Goal: Task Accomplishment & Management: Use online tool/utility

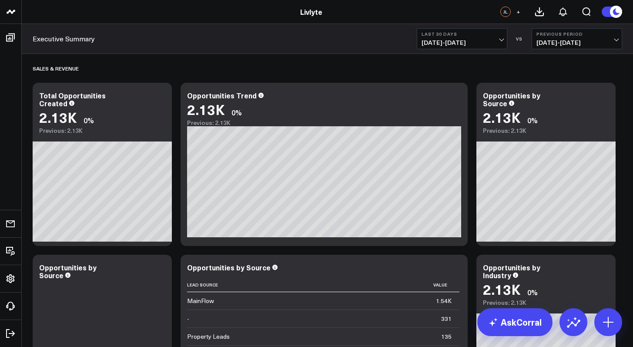
click at [442, 27] on div "Executive Summary Last 30 Days [DATE] - [DATE] VS Previous Period [DATE] - [DAT…" at bounding box center [327, 39] width 611 height 30
click at [449, 43] on span "[DATE] - [DATE]" at bounding box center [462, 42] width 81 height 7
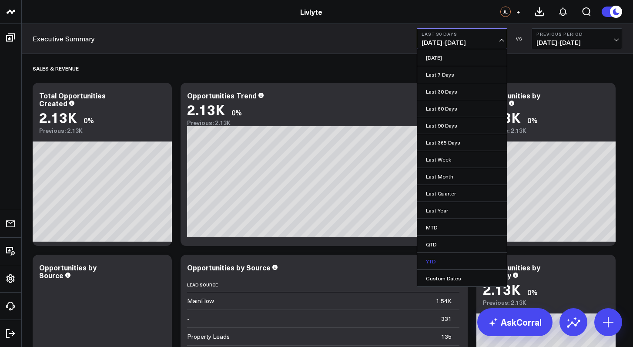
click at [466, 259] on link "YTD" at bounding box center [462, 261] width 90 height 17
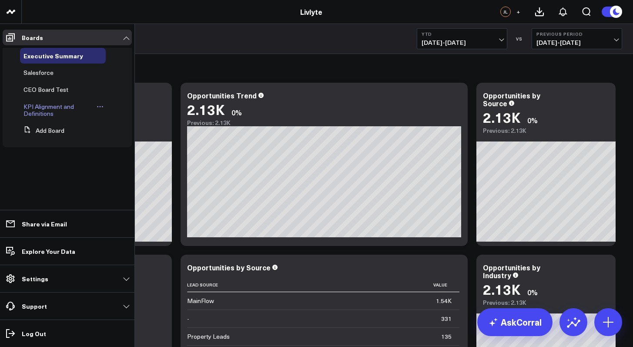
click at [28, 105] on span "KPI Alignment and Definitions" at bounding box center [48, 109] width 50 height 15
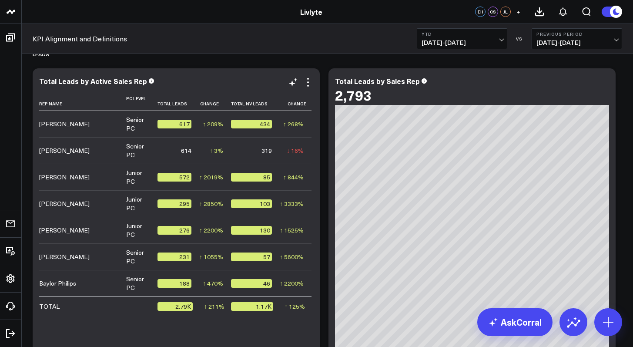
scroll to position [725, 0]
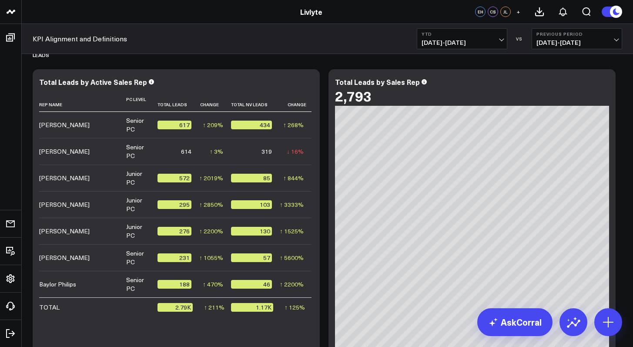
click at [484, 45] on span "[DATE] - [DATE]" at bounding box center [462, 42] width 81 height 7
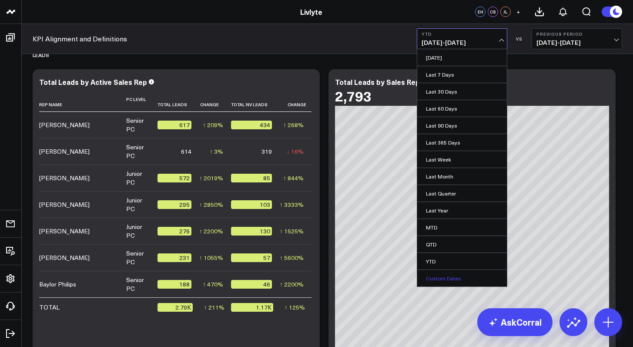
click at [453, 279] on link "Custom Dates" at bounding box center [462, 278] width 90 height 17
select select "8"
select select "2025"
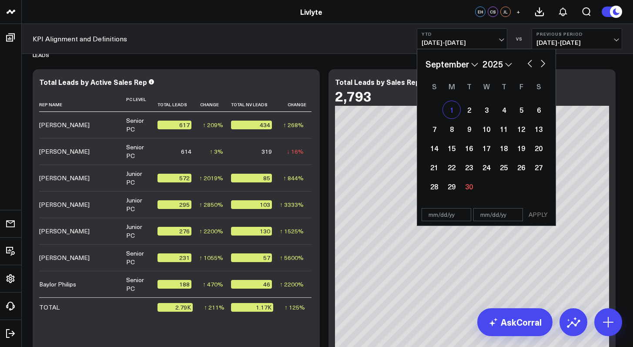
click at [452, 109] on div "1" at bounding box center [451, 109] width 17 height 17
type input "[DATE]"
select select "8"
select select "2025"
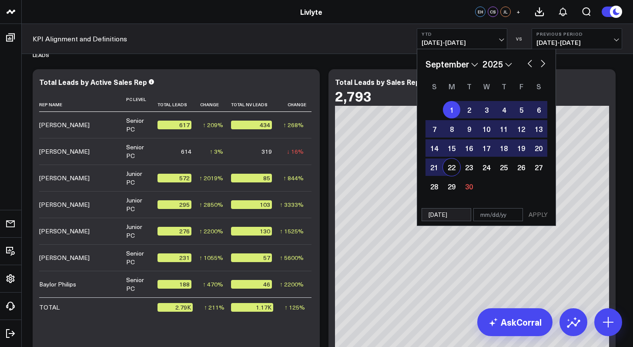
click at [453, 168] on div "22" at bounding box center [451, 166] width 17 height 17
type input "[DATE]"
select select "8"
select select "2025"
click at [465, 183] on div "30" at bounding box center [468, 186] width 17 height 17
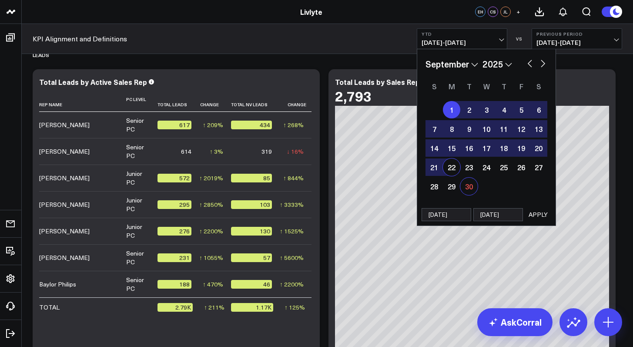
type input "[DATE]"
select select "8"
select select "2025"
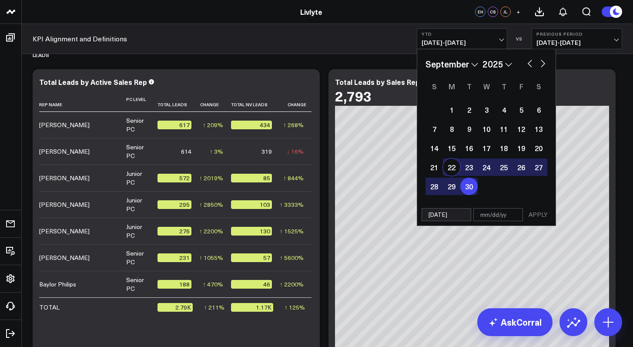
click at [452, 169] on div "22" at bounding box center [451, 166] width 17 height 17
type input "[DATE]"
select select "8"
select select "2025"
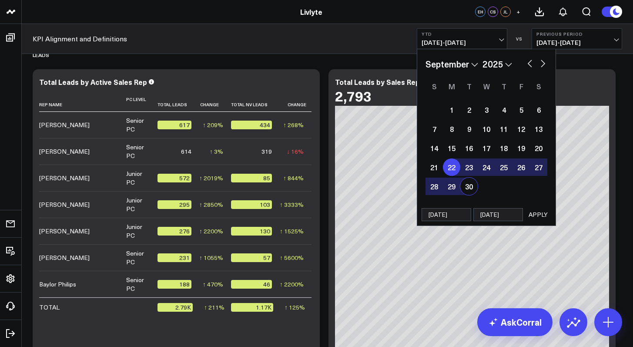
click at [541, 214] on button "APPLY" at bounding box center [538, 214] width 26 height 13
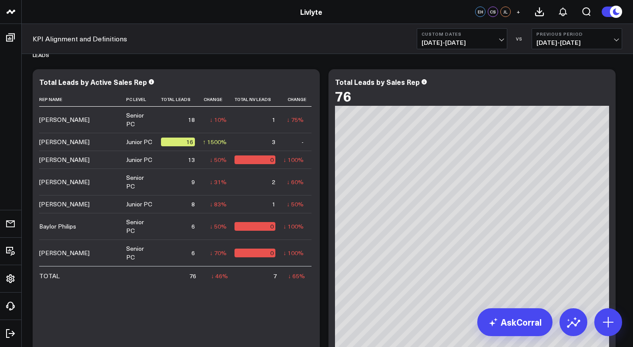
click at [463, 34] on b "Custom Dates" at bounding box center [462, 33] width 81 height 5
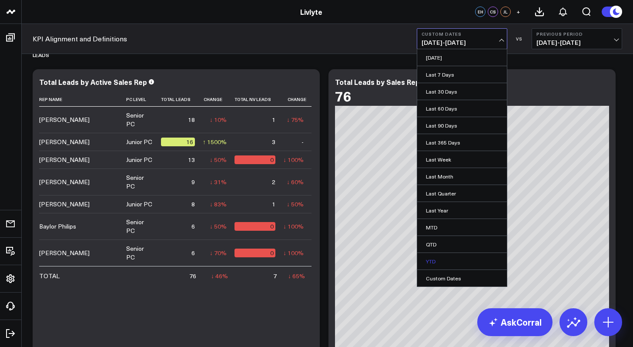
click at [461, 259] on link "YTD" at bounding box center [462, 261] width 90 height 17
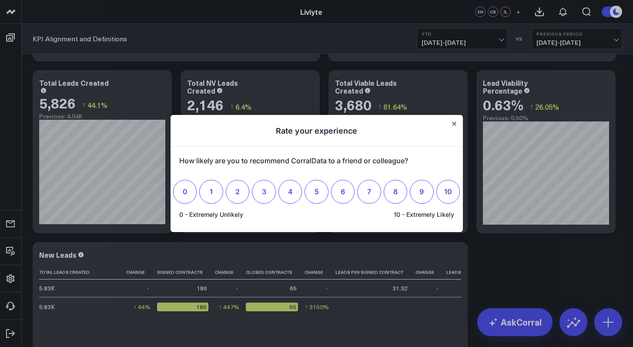
click at [456, 129] on h1 "Rate your experience" at bounding box center [317, 131] width 292 height 32
click at [456, 125] on icon "Close" at bounding box center [454, 123] width 4 height 4
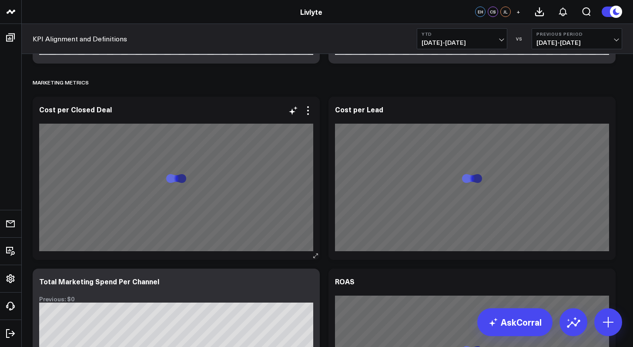
scroll to position [2271, 0]
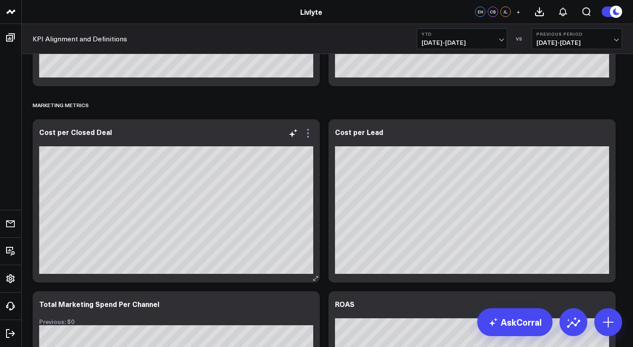
click at [310, 135] on icon at bounding box center [308, 133] width 10 height 10
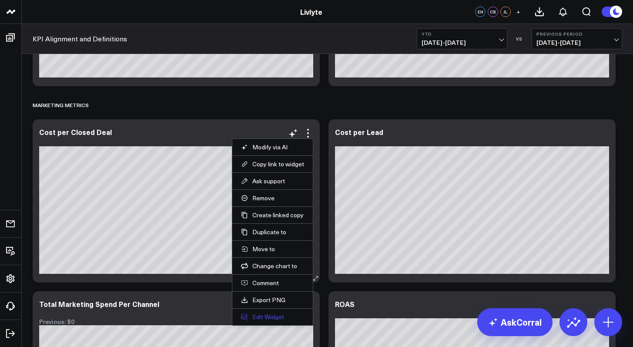
click at [274, 317] on button "Edit Widget" at bounding box center [272, 317] width 63 height 8
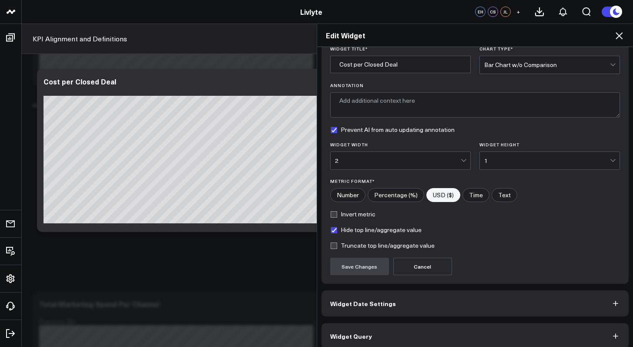
scroll to position [41, 0]
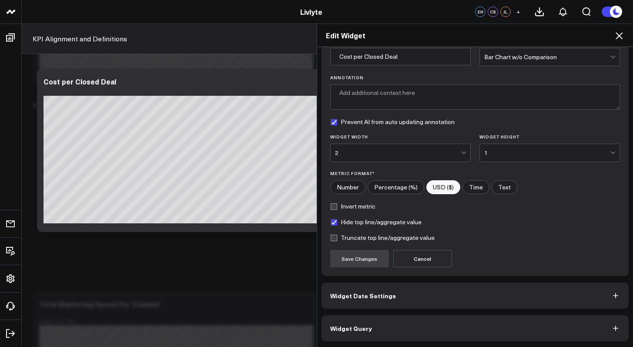
click at [392, 219] on label "Hide top line/aggregate value" at bounding box center [375, 221] width 91 height 7
click at [337, 219] on input "Hide top line/aggregate value" at bounding box center [333, 221] width 7 height 7
checkbox input "false"
click at [359, 256] on button "Save Changes" at bounding box center [359, 258] width 59 height 17
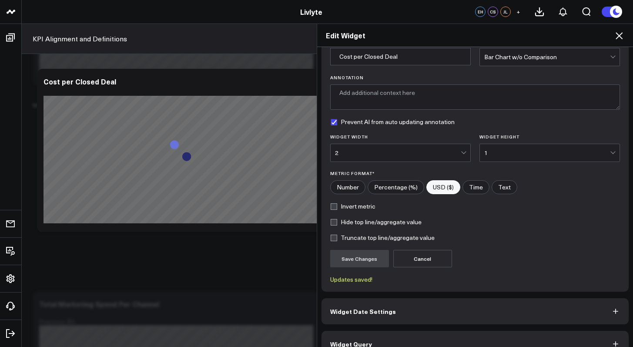
scroll to position [57, 0]
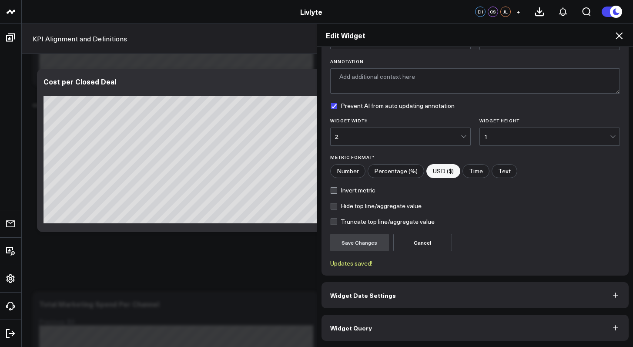
click at [365, 295] on span "Widget Date Settings" at bounding box center [363, 295] width 66 height 7
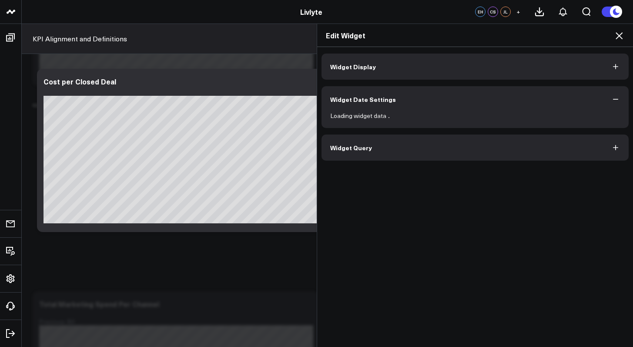
scroll to position [0, 0]
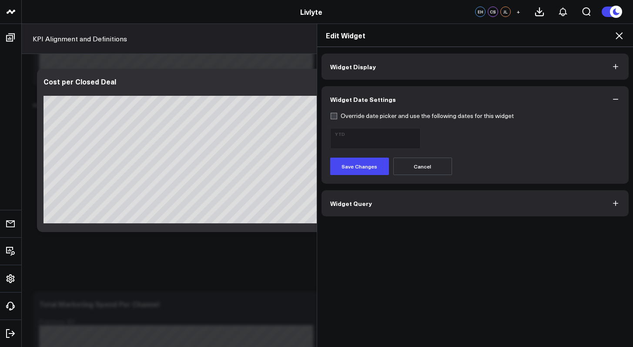
click at [353, 206] on span "Widget Query" at bounding box center [351, 203] width 42 height 7
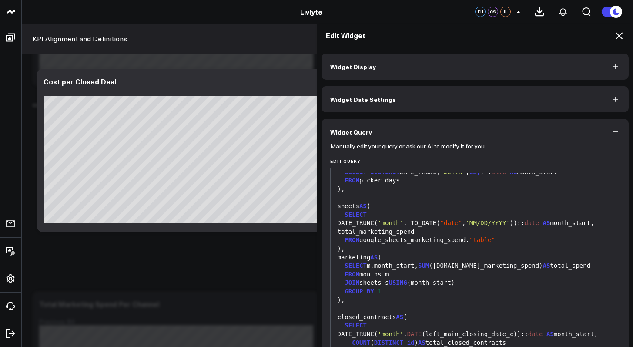
scroll to position [120, 0]
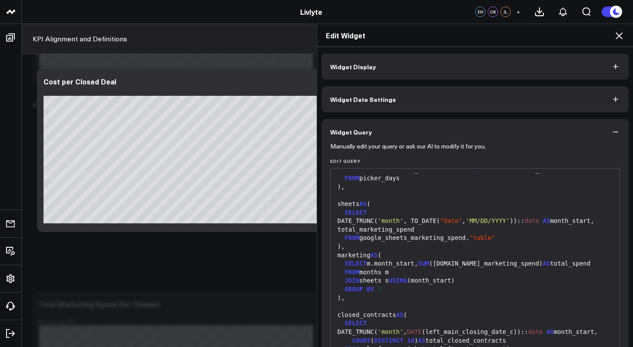
click at [392, 108] on button "Widget Date Settings" at bounding box center [476, 99] width 308 height 26
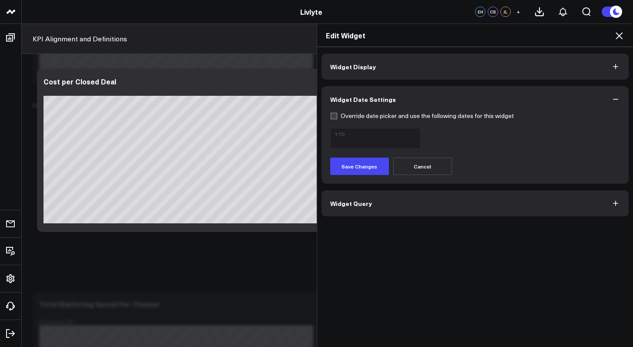
click at [385, 125] on form "Override date picker and use the following dates for this widget YTD Save Chang…" at bounding box center [475, 143] width 290 height 63
click at [370, 124] on form "Override date picker and use the following dates for this widget YTD Save Chang…" at bounding box center [475, 143] width 290 height 63
click at [370, 117] on label "Override date picker and use the following dates for this widget" at bounding box center [422, 115] width 184 height 7
click at [337, 117] on input "Override date picker and use the following dates for this widget" at bounding box center [333, 115] width 7 height 7
click at [370, 141] on span "[DATE] - [DATE]" at bounding box center [375, 142] width 81 height 7
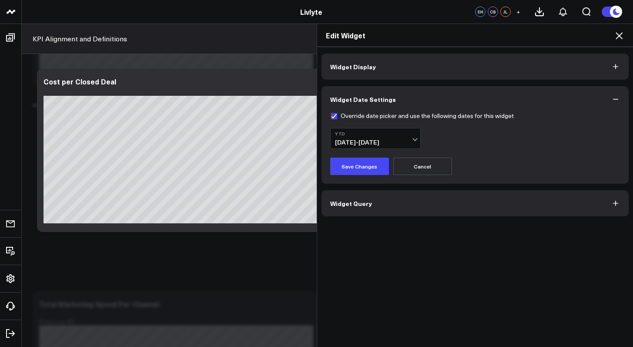
click at [332, 116] on label "Override date picker and use the following dates for this widget" at bounding box center [422, 115] width 184 height 7
click at [332, 116] on input "Override date picker and use the following dates for this widget" at bounding box center [333, 115] width 7 height 7
checkbox input "false"
click at [420, 170] on button "Cancel" at bounding box center [422, 166] width 59 height 17
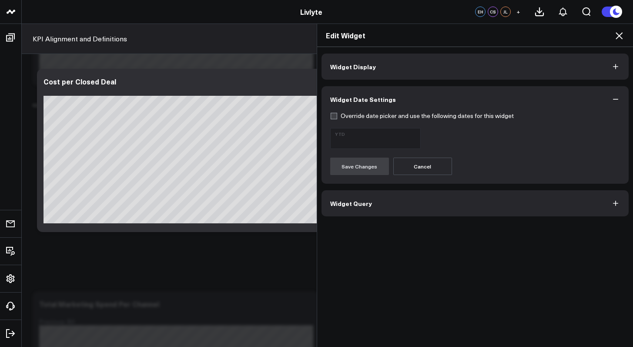
click at [416, 63] on button "Widget Display" at bounding box center [476, 67] width 308 height 26
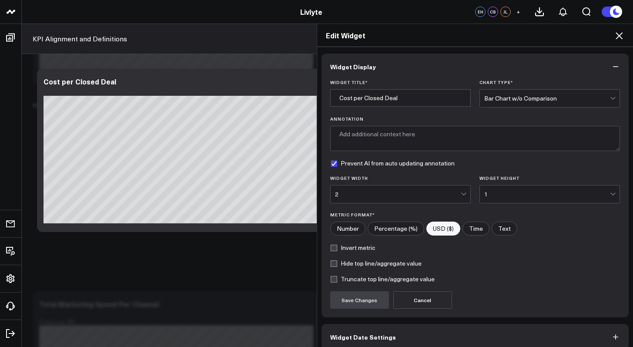
scroll to position [42, 0]
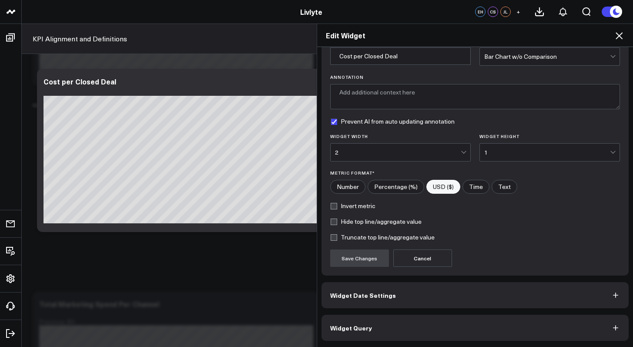
click at [618, 33] on icon at bounding box center [619, 35] width 10 height 10
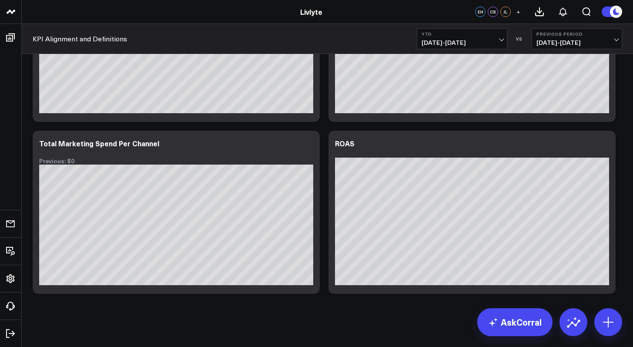
scroll to position [2433, 0]
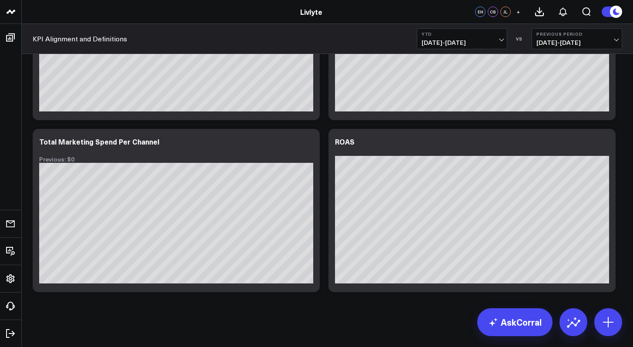
click at [566, 26] on div "KPI Alignment and Definitions YTD [DATE] - [DATE] VS Previous Period [DATE] - […" at bounding box center [327, 39] width 611 height 30
click at [564, 34] on b "Previous Period" at bounding box center [576, 33] width 81 height 5
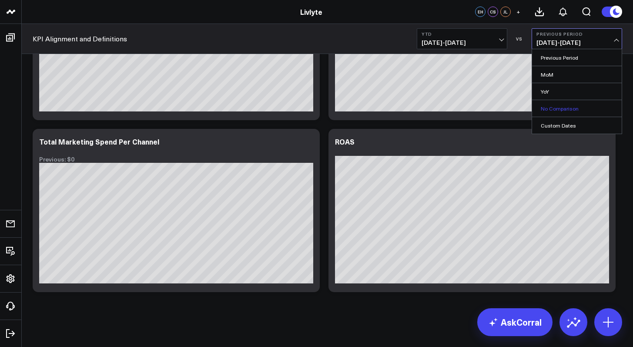
click at [570, 101] on link "No Comparison" at bounding box center [577, 108] width 90 height 17
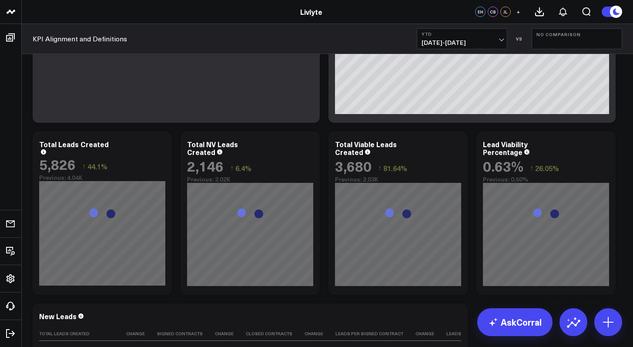
scroll to position [1008, 0]
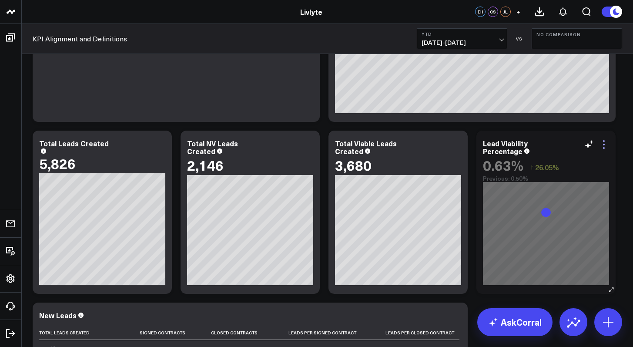
click at [602, 144] on icon at bounding box center [604, 144] width 10 height 10
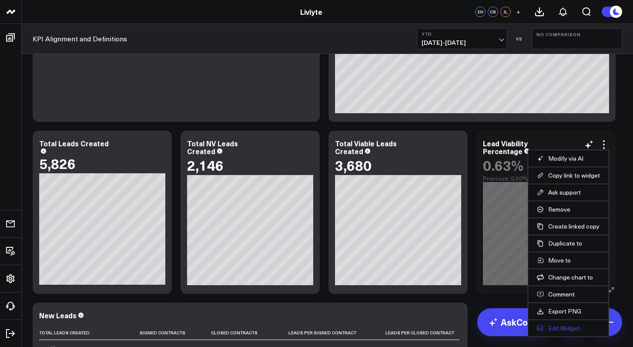
click at [582, 328] on button "Edit Widget" at bounding box center [568, 328] width 63 height 8
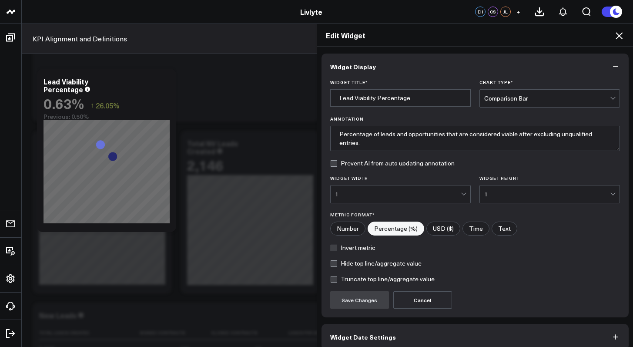
scroll to position [42, 0]
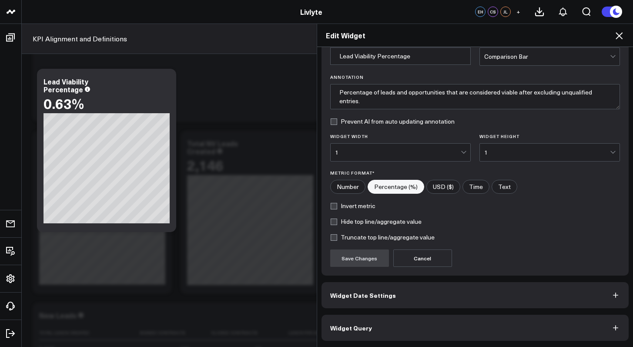
click at [525, 296] on button "Widget Date Settings" at bounding box center [476, 295] width 308 height 26
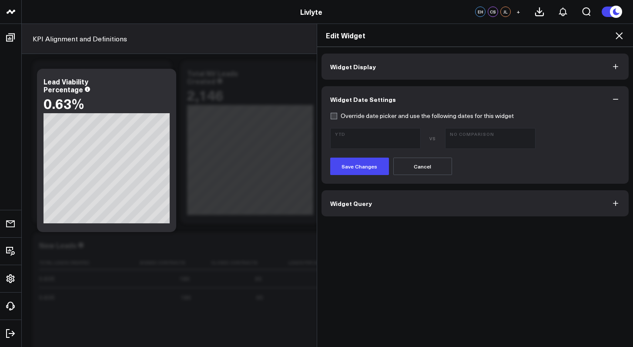
scroll to position [1096, 0]
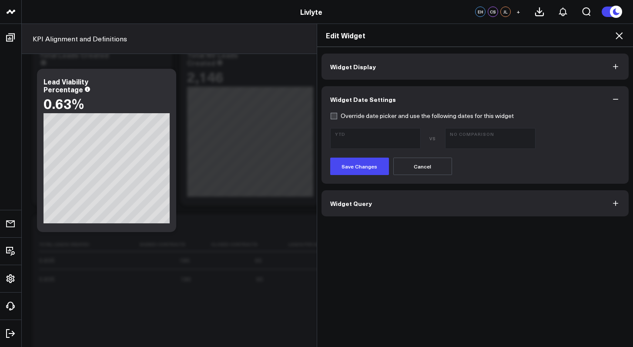
click at [521, 206] on button "Widget Query" at bounding box center [476, 203] width 308 height 26
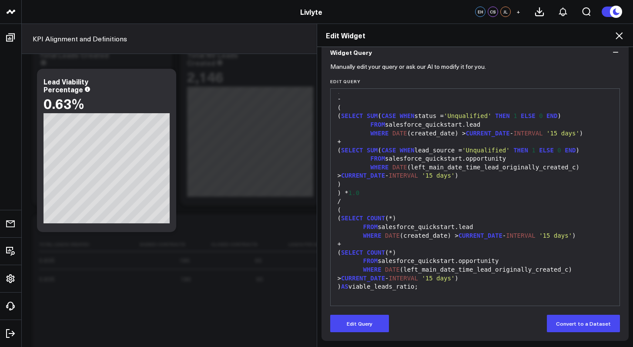
scroll to position [111, 0]
click at [483, 281] on div "WHERE DATE (left_main_date_time_lead_originally_created_c) > CURRENT_DATE - INT…" at bounding box center [475, 273] width 281 height 17
click at [473, 279] on div "WHERE DATE (left_main_date_time_lead_originally_created_c) > CURRENT_DATE - INT…" at bounding box center [475, 273] width 281 height 17
click at [370, 317] on button "Edit Query" at bounding box center [359, 323] width 59 height 17
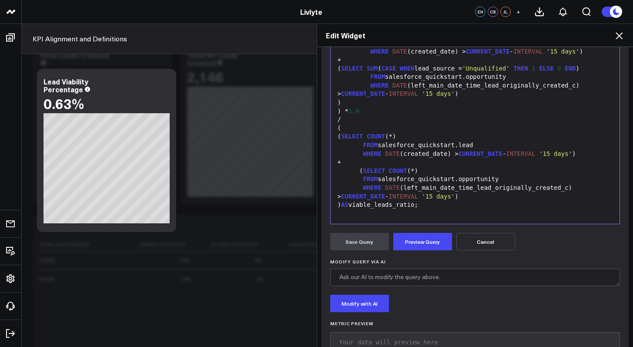
scroll to position [164, 0]
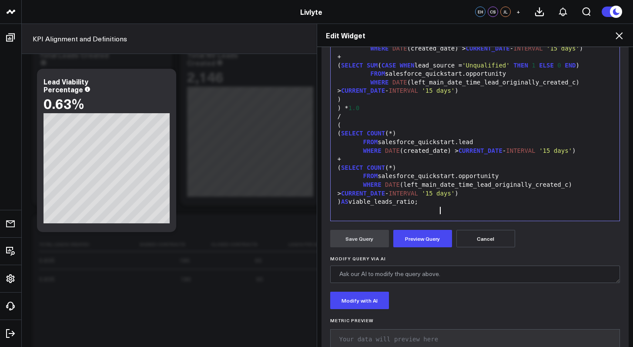
click at [476, 198] on div ") AS viable_leads_ratio;" at bounding box center [475, 202] width 281 height 9
click at [476, 194] on div "WHERE DATE (left_main_date_time_lead_originally_created_c) > CURRENT_DATE - INT…" at bounding box center [475, 189] width 281 height 17
click at [419, 244] on button "Preview Query" at bounding box center [422, 238] width 59 height 17
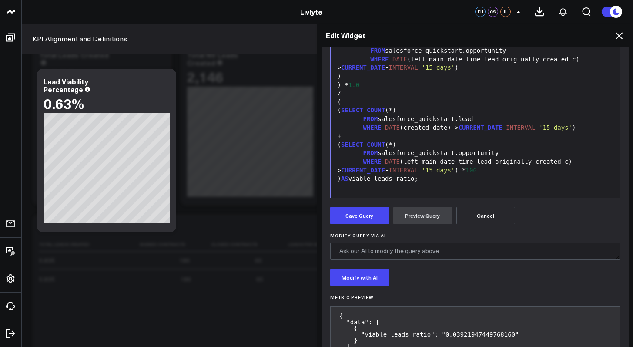
scroll to position [224, 0]
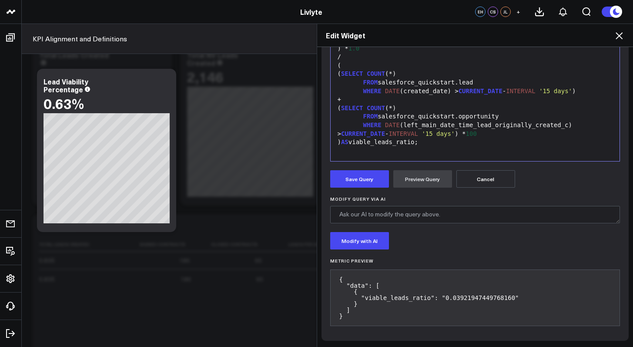
click at [477, 132] on span "100" at bounding box center [471, 133] width 11 height 7
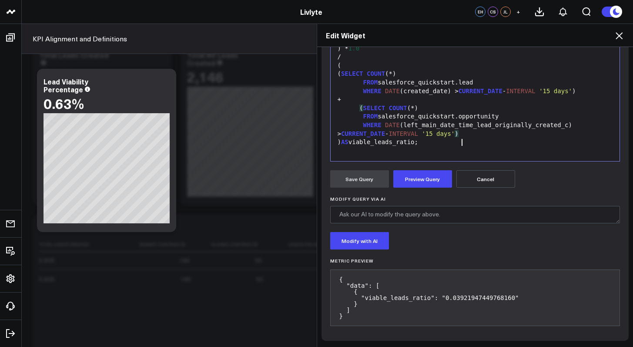
scroll to position [117, 0]
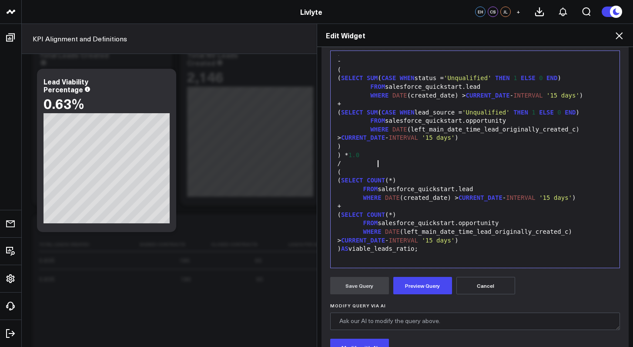
click at [385, 156] on div ") * 1.0" at bounding box center [475, 155] width 281 height 9
click at [402, 282] on button "Preview Query" at bounding box center [422, 285] width 59 height 17
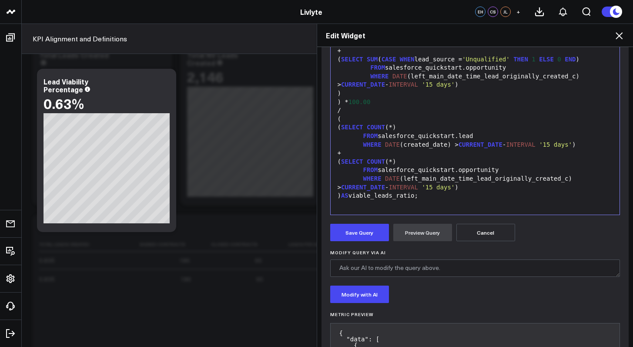
scroll to position [83, 0]
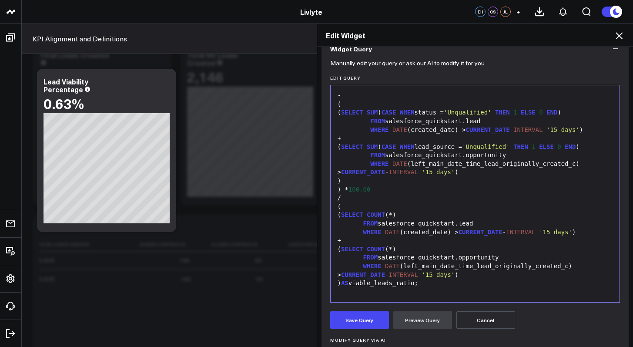
click at [399, 187] on div ") * 100.00" at bounding box center [475, 189] width 281 height 9
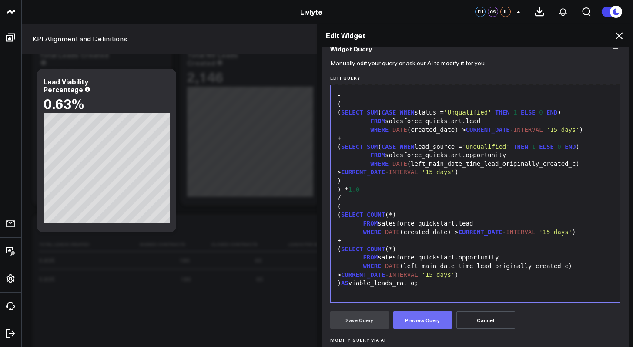
click at [415, 322] on button "Preview Query" at bounding box center [422, 319] width 59 height 17
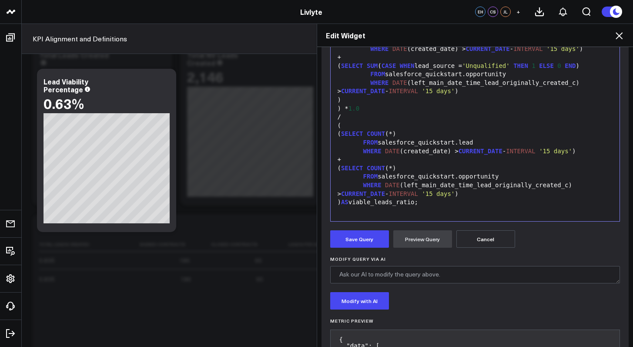
scroll to position [162, 0]
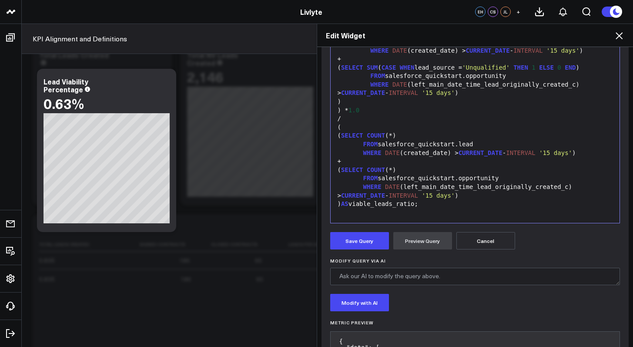
click at [359, 108] on span "1.0" at bounding box center [354, 110] width 11 height 7
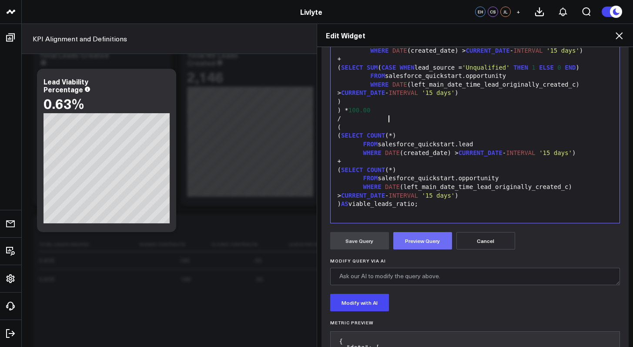
click at [399, 241] on button "Preview Query" at bounding box center [422, 240] width 59 height 17
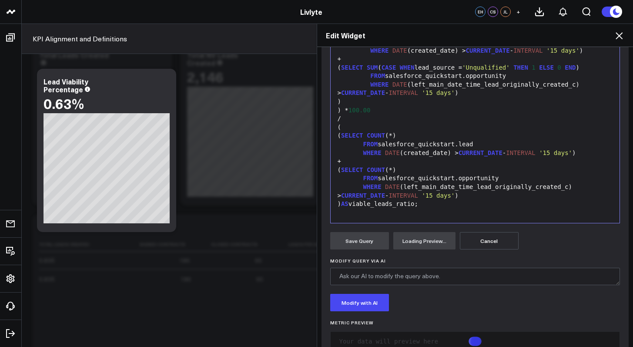
scroll to position [188, 0]
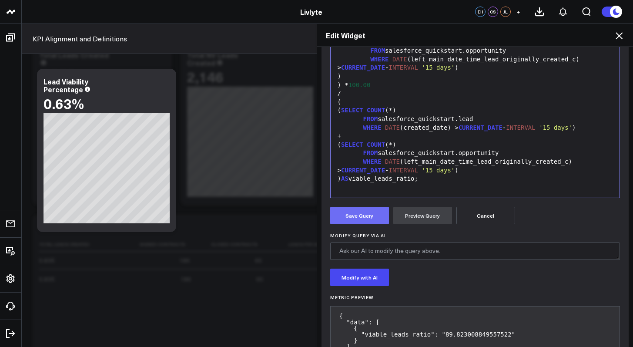
click at [369, 218] on button "Save Query" at bounding box center [359, 215] width 59 height 17
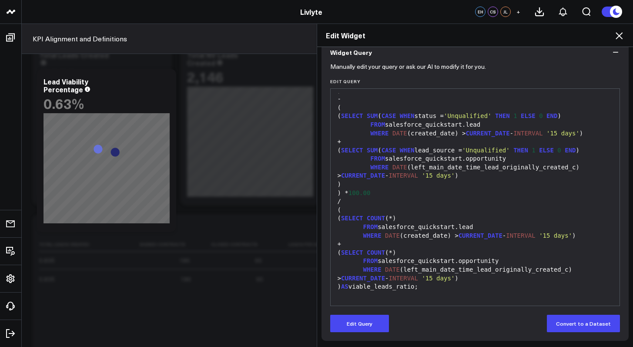
scroll to position [80, 0]
click at [619, 36] on icon at bounding box center [619, 35] width 7 height 7
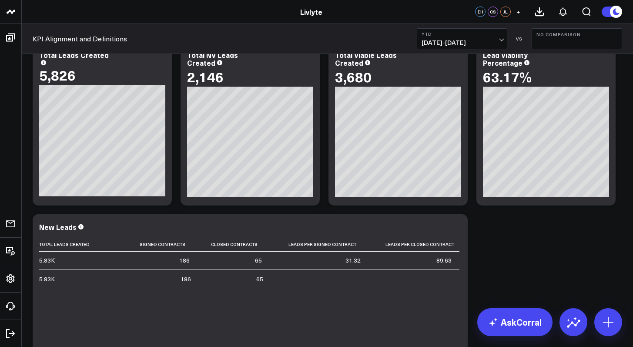
click at [583, 44] on button "No Comparison" at bounding box center [577, 38] width 90 height 21
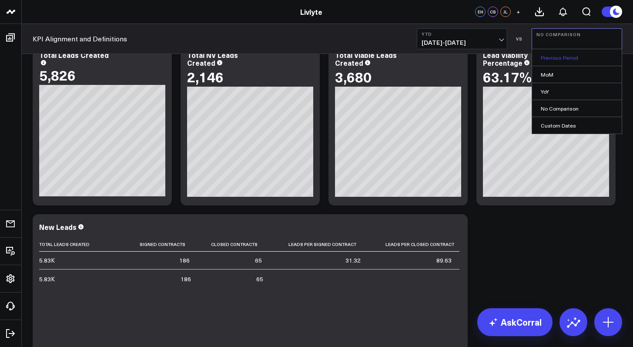
click at [586, 62] on link "Previous Period" at bounding box center [577, 57] width 90 height 17
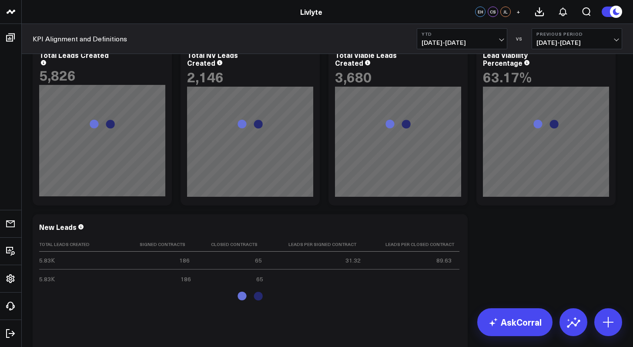
click at [613, 38] on button "Previous Period [DATE] - [DATE]" at bounding box center [577, 38] width 90 height 21
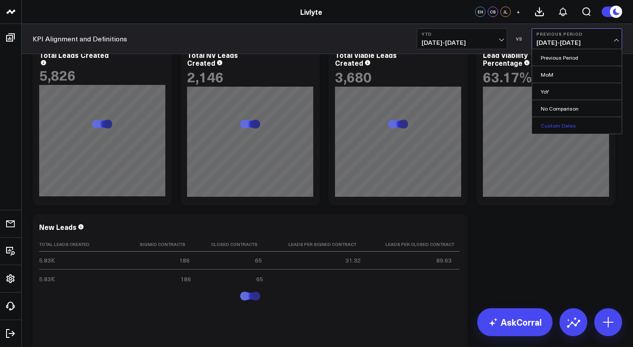
click at [594, 120] on link "Custom Dates" at bounding box center [577, 125] width 90 height 17
select select "8"
select select "2025"
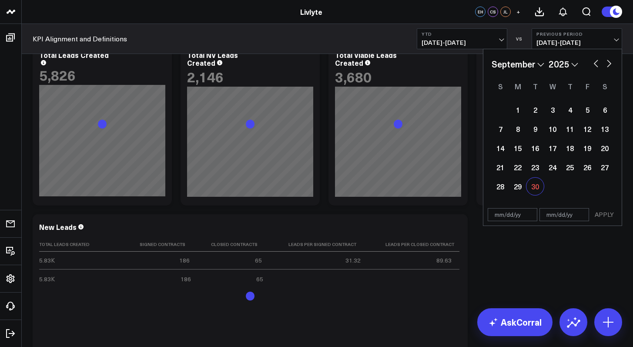
click at [537, 186] on div "30" at bounding box center [534, 186] width 17 height 17
type input "[DATE]"
select select "8"
select select "2025"
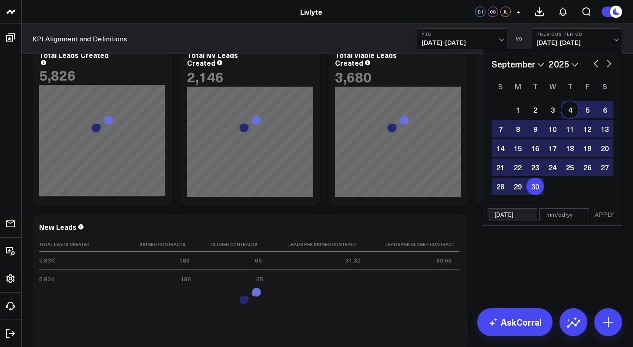
click at [590, 67] on div "January February March April May June July August September October November [D…" at bounding box center [553, 63] width 122 height 13
click at [594, 66] on button "button" at bounding box center [596, 62] width 9 height 10
select select "7"
select select "2025"
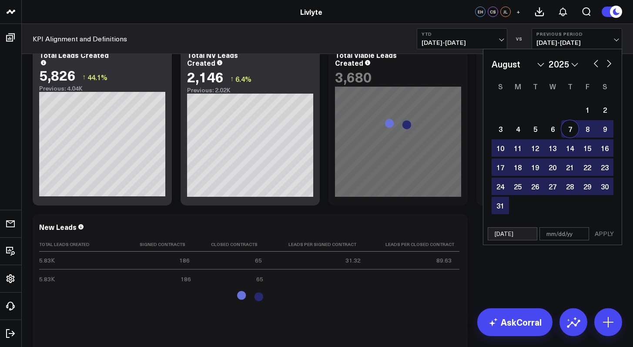
click at [593, 67] on button "button" at bounding box center [596, 62] width 9 height 10
select select "5"
select select "2025"
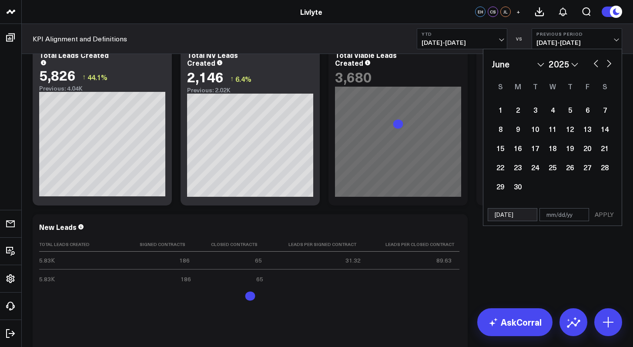
click at [611, 64] on button "button" at bounding box center [609, 62] width 9 height 10
select select "6"
select select "2025"
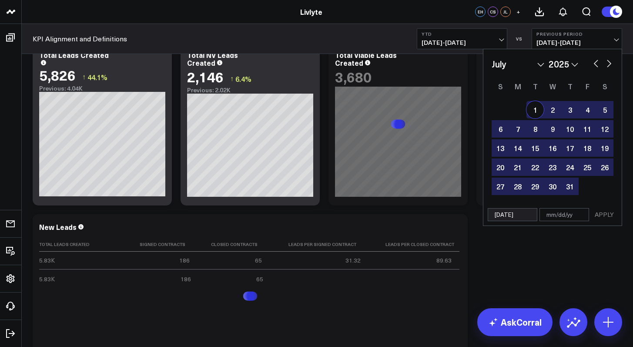
click at [538, 107] on div "1" at bounding box center [534, 109] width 17 height 17
type input "[DATE]"
select select "6"
select select "2025"
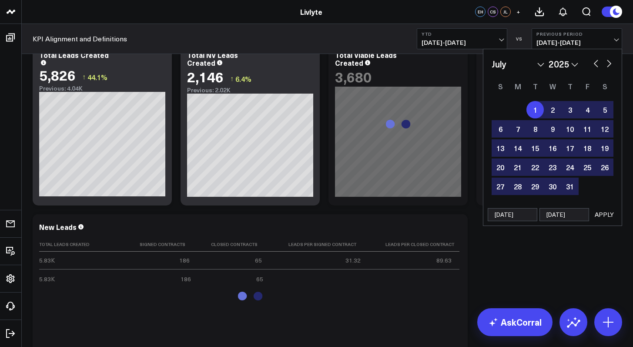
click at [597, 218] on button "APPLY" at bounding box center [604, 214] width 26 height 13
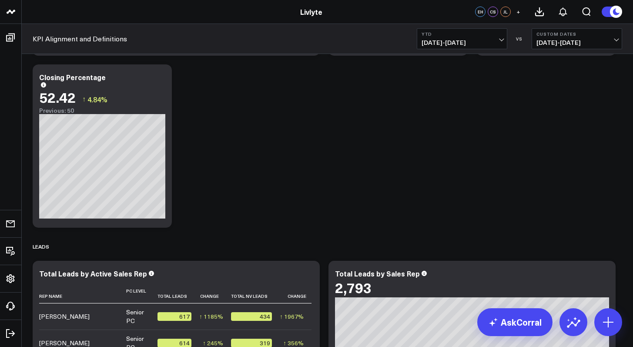
scroll to position [547, 0]
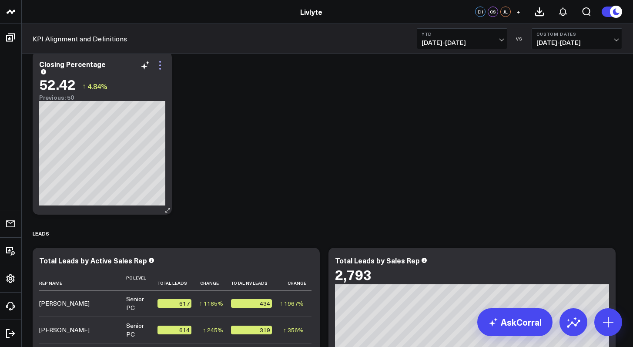
click at [156, 70] on icon at bounding box center [160, 65] width 10 height 10
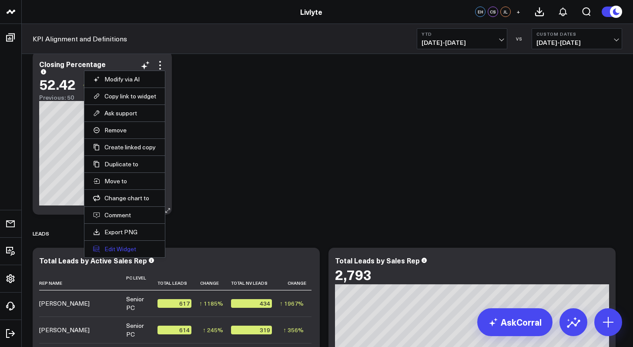
click at [141, 248] on button "Edit Widget" at bounding box center [124, 249] width 63 height 8
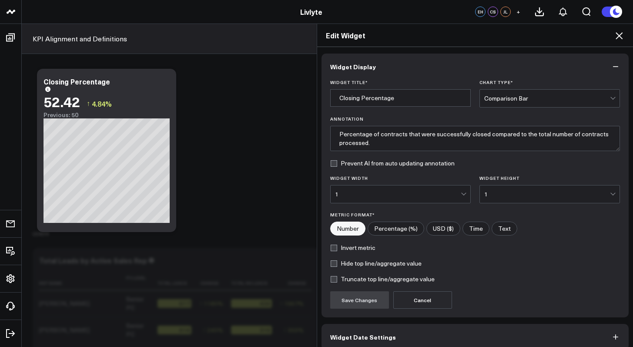
scroll to position [42, 0]
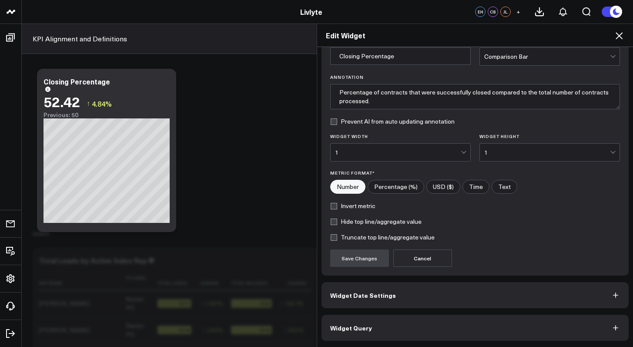
click at [385, 331] on button "Widget Query" at bounding box center [476, 328] width 308 height 26
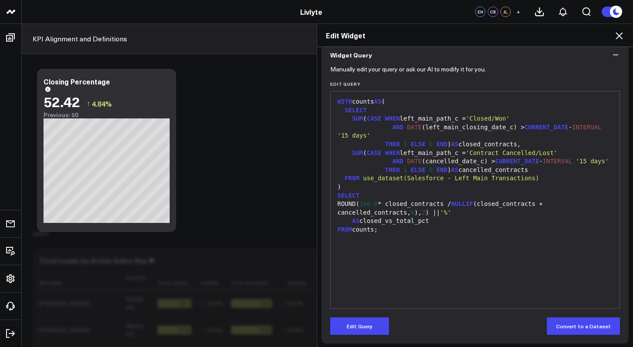
scroll to position [0, 0]
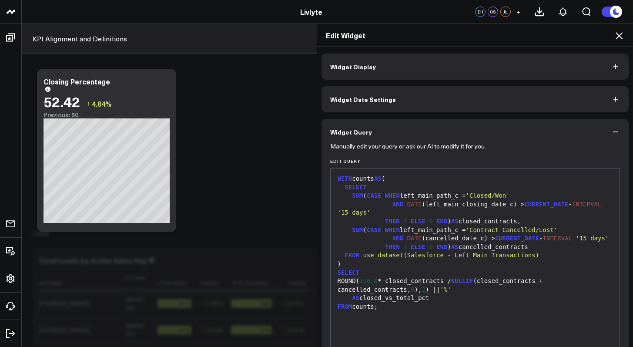
click at [453, 75] on button "Widget Display" at bounding box center [476, 67] width 308 height 26
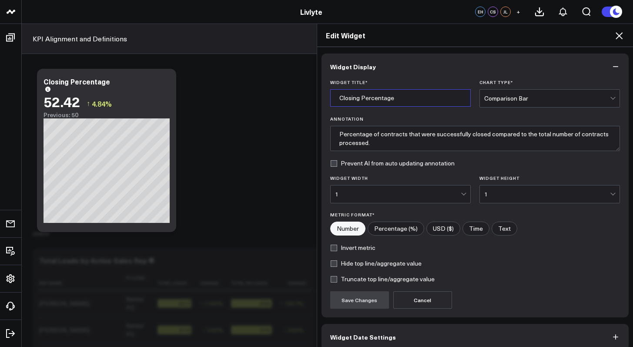
click at [442, 98] on input "Closing Percentage" at bounding box center [400, 97] width 141 height 17
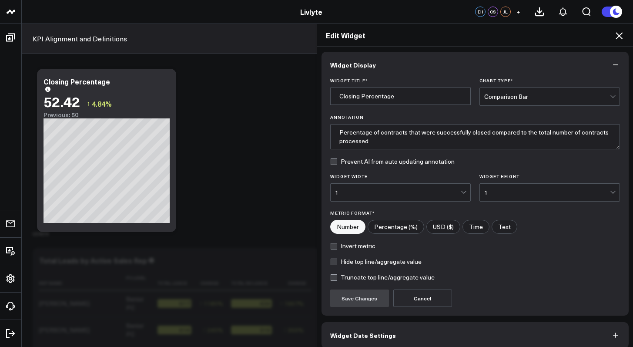
click at [414, 222] on input"] "Percentage (%)" at bounding box center [396, 226] width 56 height 13
radio input"] "true"
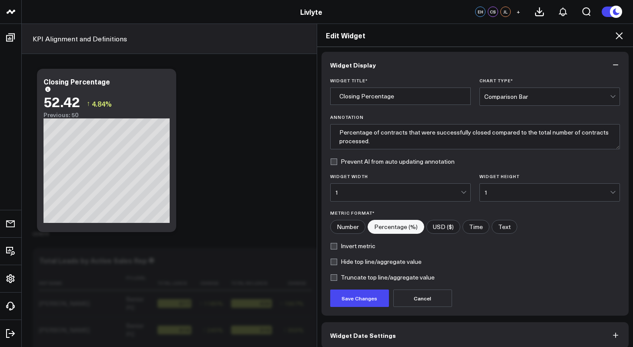
click at [369, 301] on button "Save Changes" at bounding box center [359, 297] width 59 height 17
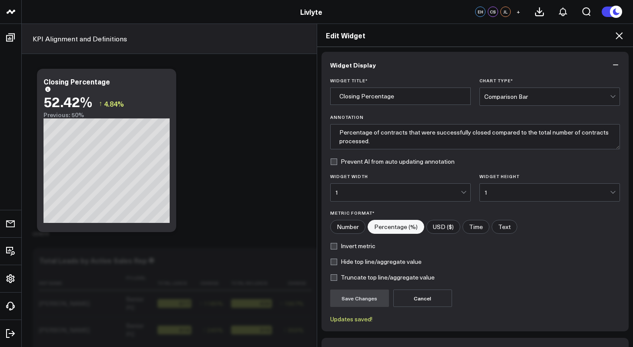
click at [616, 40] on icon at bounding box center [619, 35] width 10 height 10
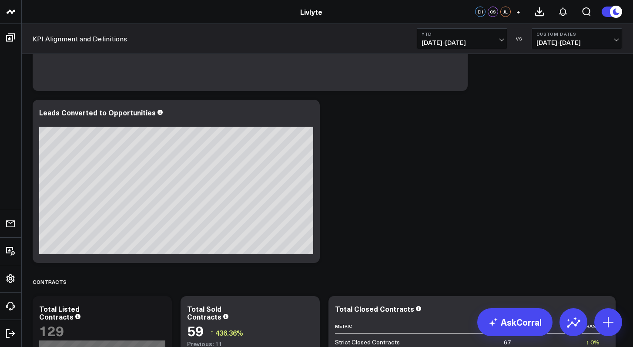
scroll to position [1382, 0]
click at [309, 116] on icon at bounding box center [308, 114] width 10 height 10
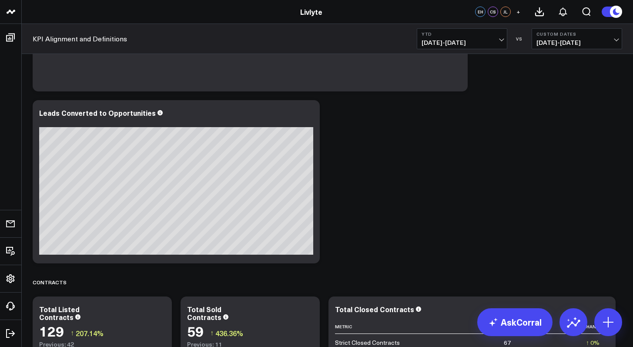
click at [419, 221] on div "Revenue Modify via AI Copy link to widget Ask support Remove Create linked copy…" at bounding box center [327, 9] width 598 height 2675
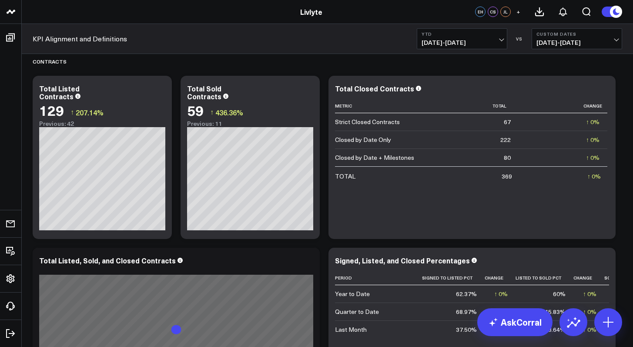
scroll to position [1589, 0]
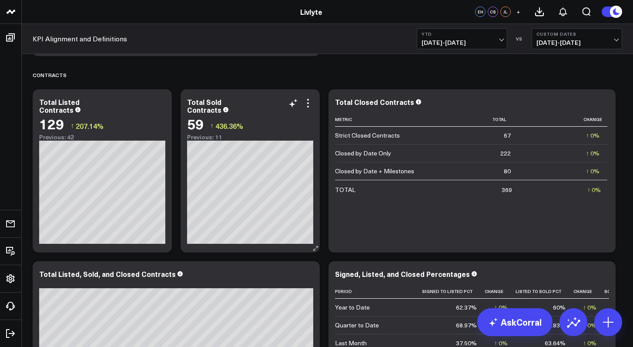
click at [207, 138] on div "Previous: 11" at bounding box center [250, 137] width 126 height 7
click at [208, 134] on div "Previous: 11" at bounding box center [250, 137] width 126 height 7
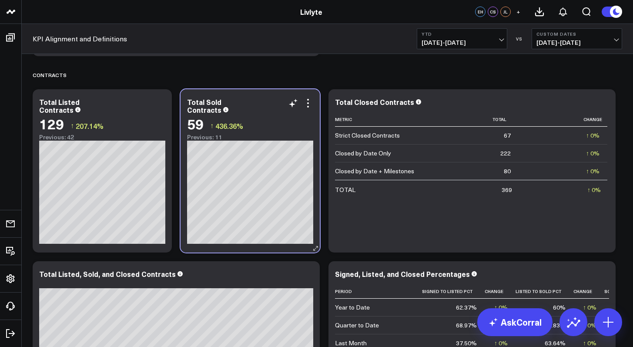
click at [208, 134] on div "Previous: 11" at bounding box center [250, 137] width 126 height 7
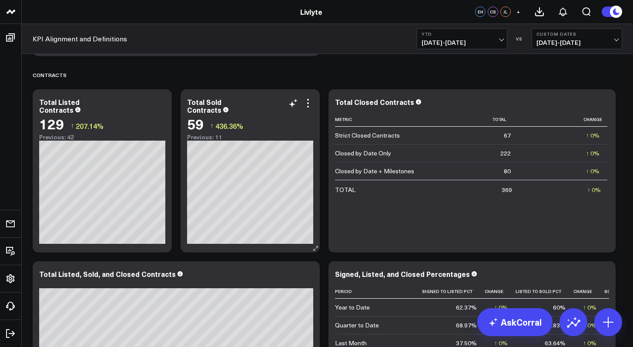
click at [208, 134] on div "Previous: 11" at bounding box center [250, 137] width 126 height 7
click at [308, 104] on icon at bounding box center [308, 103] width 10 height 10
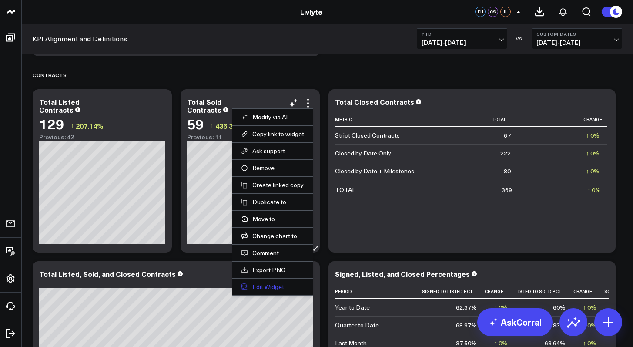
click at [279, 288] on button "Edit Widget" at bounding box center [272, 287] width 63 height 8
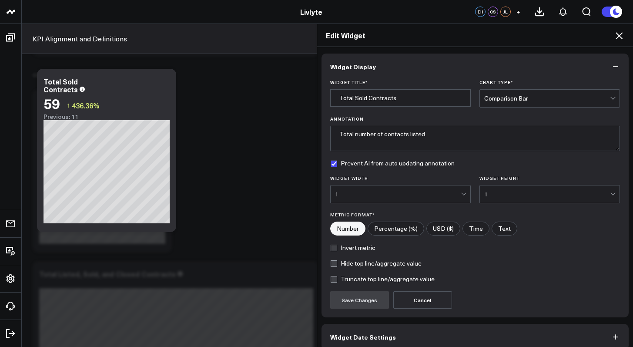
scroll to position [42, 0]
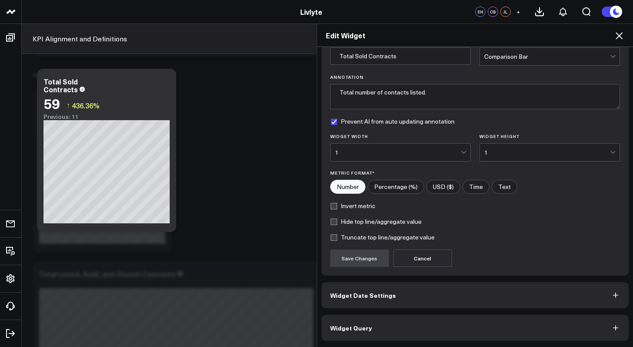
click at [390, 319] on button "Widget Query" at bounding box center [476, 328] width 308 height 26
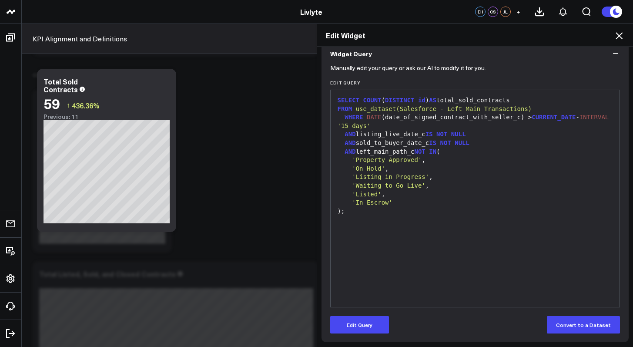
scroll to position [80, 0]
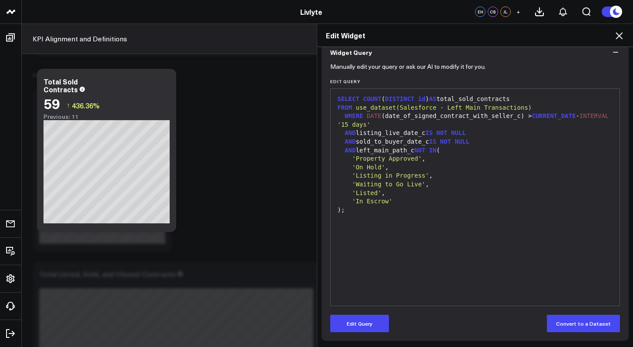
click at [617, 33] on icon at bounding box center [619, 35] width 7 height 7
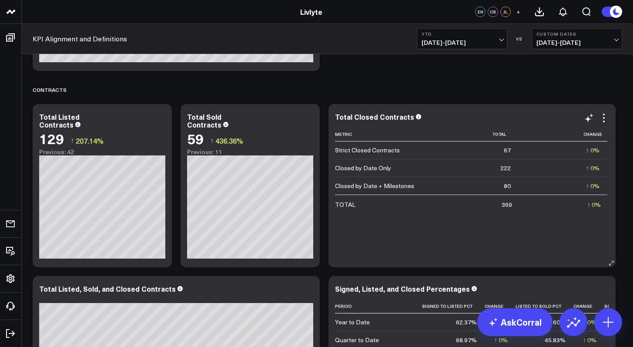
scroll to position [1574, 0]
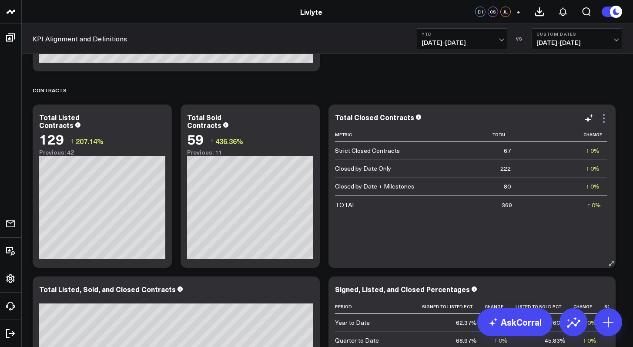
click at [606, 116] on icon at bounding box center [604, 118] width 10 height 10
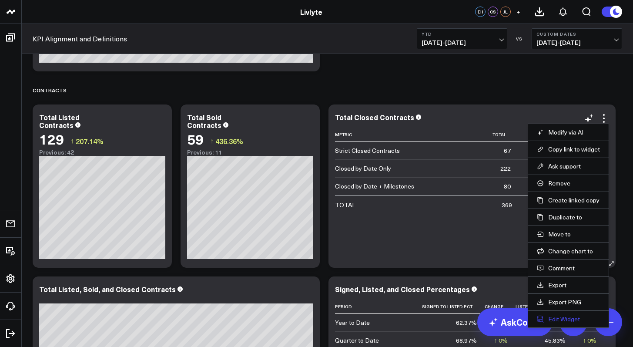
click at [577, 318] on button "Edit Widget" at bounding box center [568, 319] width 63 height 8
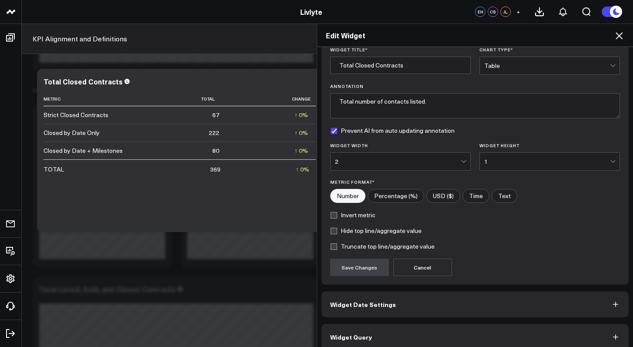
scroll to position [42, 0]
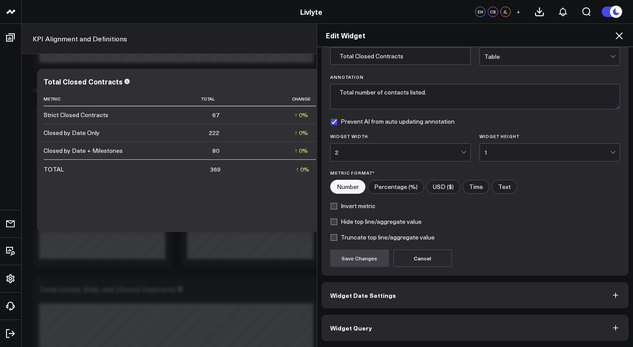
click at [402, 317] on button "Widget Query" at bounding box center [476, 328] width 308 height 26
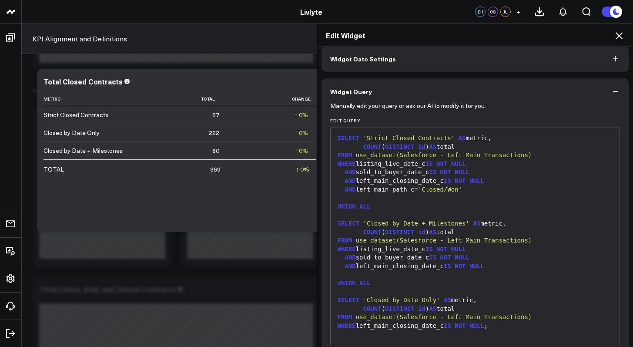
scroll to position [52, 0]
